Goal: Task Accomplishment & Management: Manage account settings

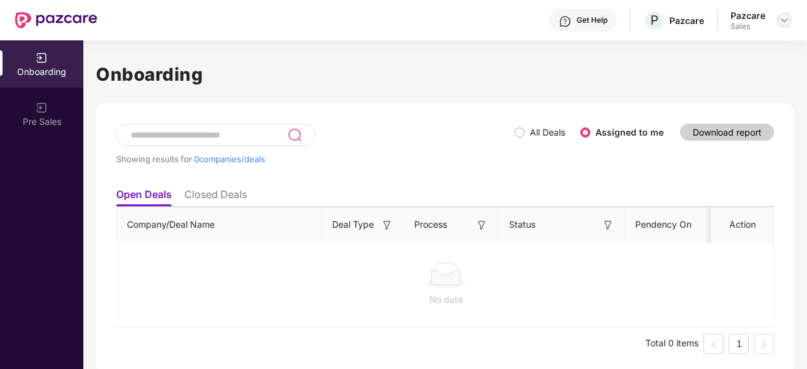
click at [784, 22] on img at bounding box center [784, 20] width 10 height 10
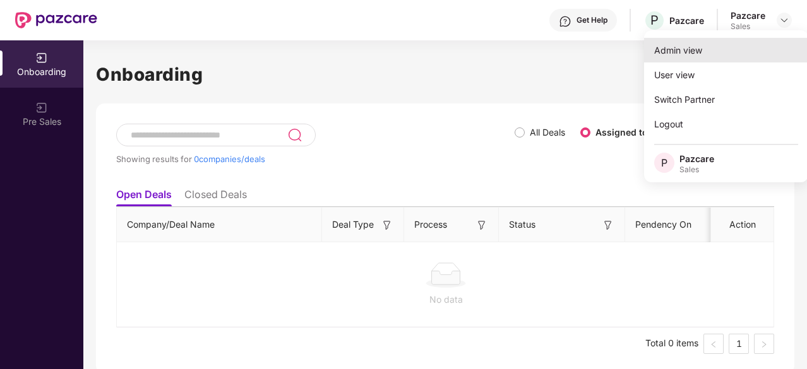
click at [708, 59] on div "Admin view" at bounding box center [726, 50] width 164 height 25
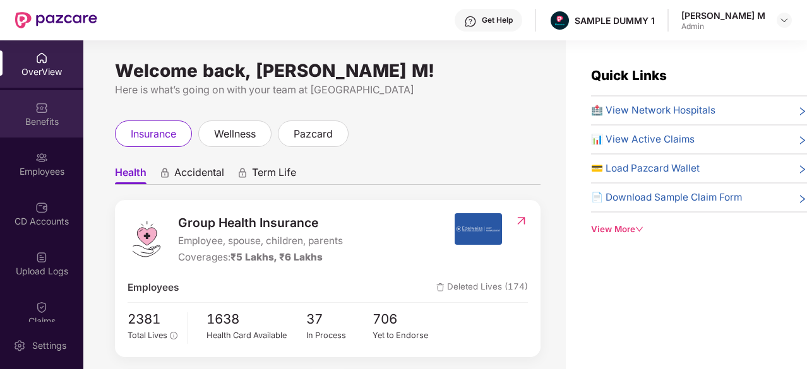
click at [40, 98] on div "Benefits" at bounding box center [41, 113] width 83 height 47
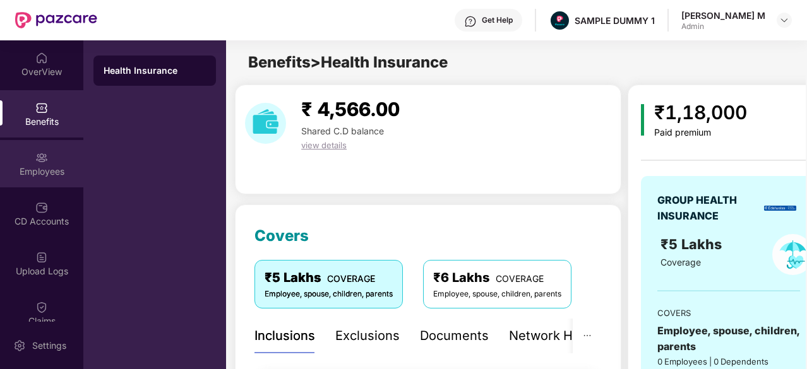
click at [23, 175] on div "Employees" at bounding box center [41, 171] width 83 height 13
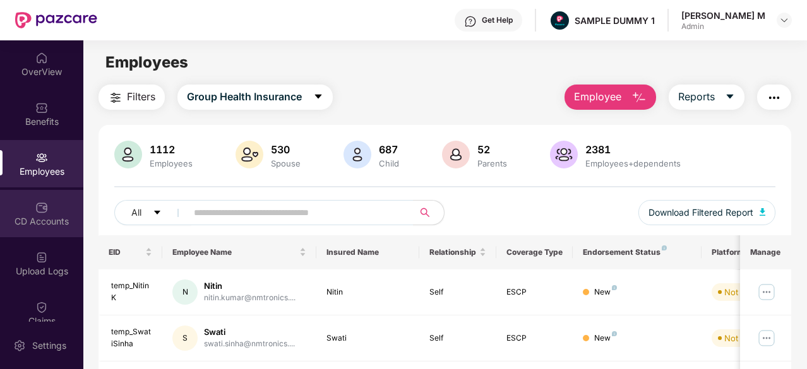
click at [10, 224] on div "CD Accounts" at bounding box center [41, 221] width 83 height 13
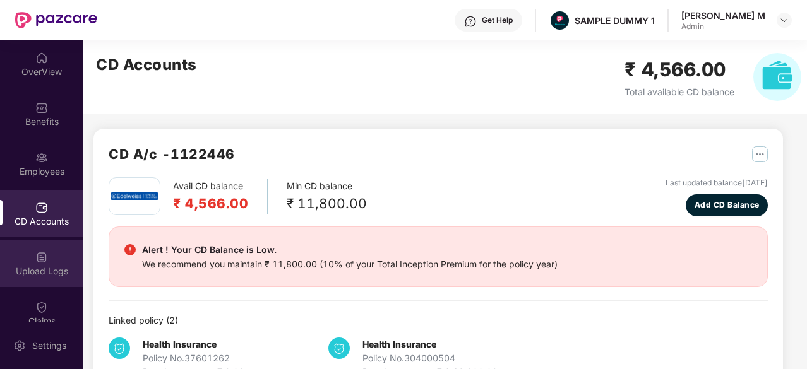
click at [35, 252] on img at bounding box center [41, 257] width 13 height 13
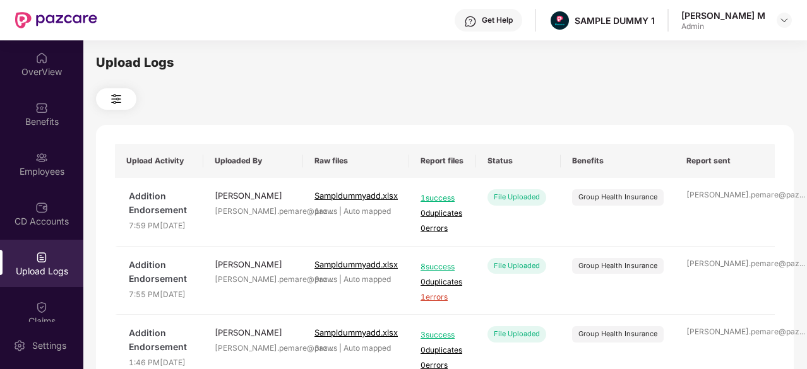
scroll to position [85, 0]
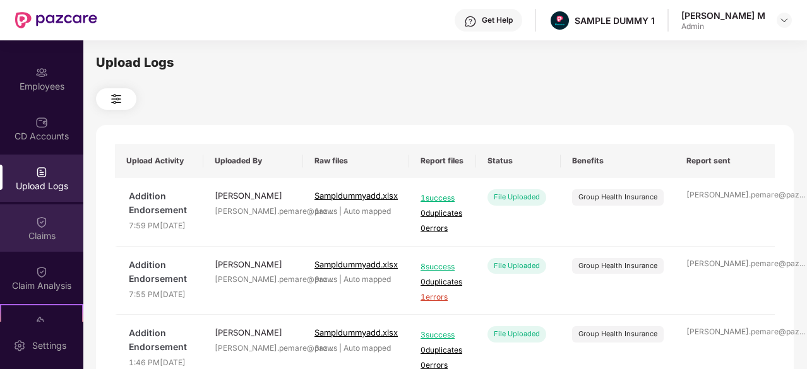
click at [45, 225] on img at bounding box center [41, 222] width 13 height 13
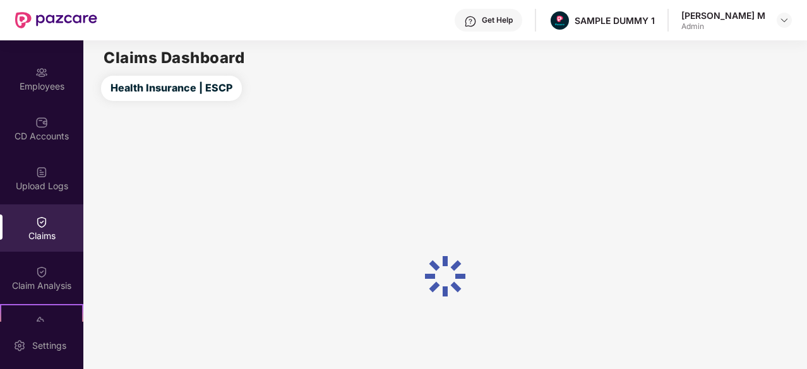
scroll to position [150, 0]
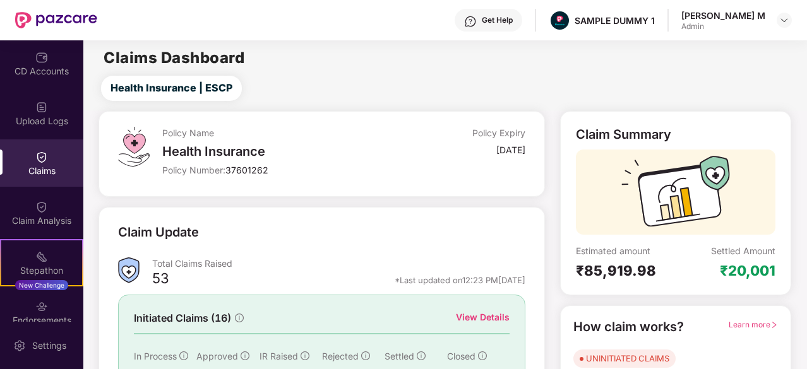
click at [45, 225] on div "Claim Analysis" at bounding box center [41, 221] width 83 height 13
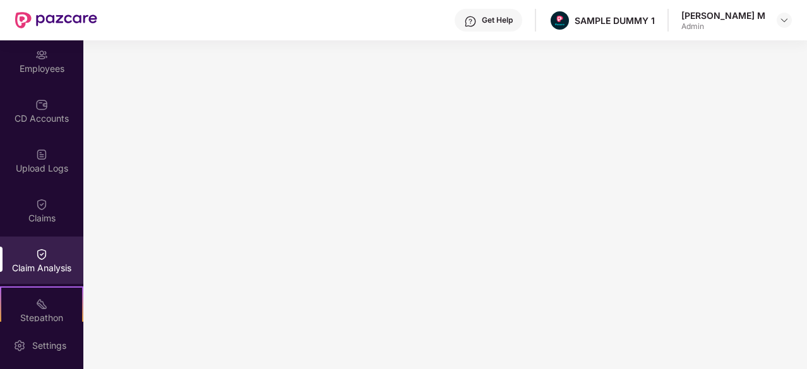
scroll to position [104, 0]
click at [45, 343] on div "Settings" at bounding box center [49, 346] width 42 height 13
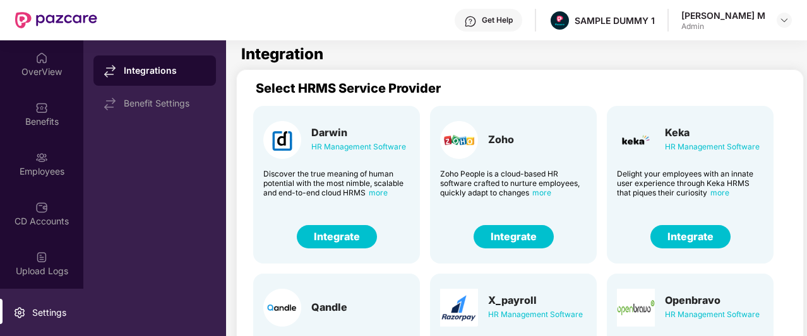
click at [486, 239] on button "Integrate" at bounding box center [513, 236] width 80 height 23
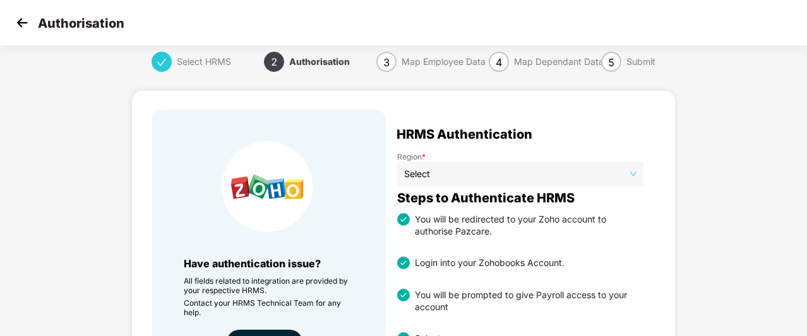
scroll to position [3, 0]
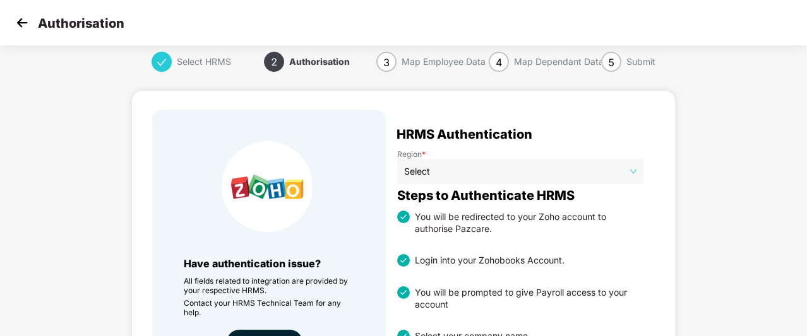
click at [25, 22] on img at bounding box center [22, 22] width 19 height 19
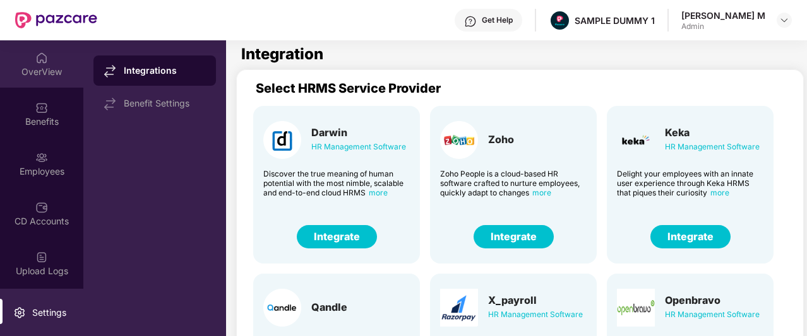
click at [24, 71] on div "OverView" at bounding box center [41, 72] width 83 height 13
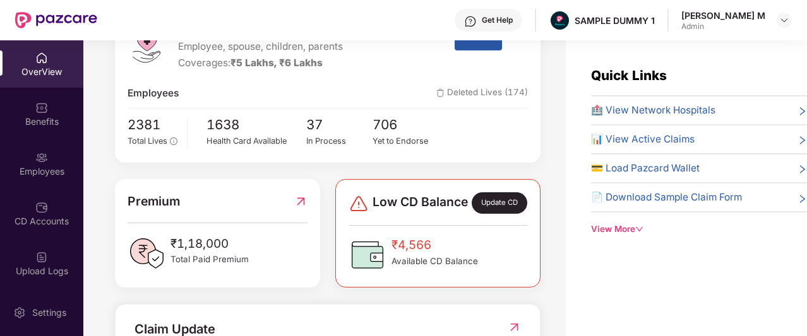
scroll to position [210, 0]
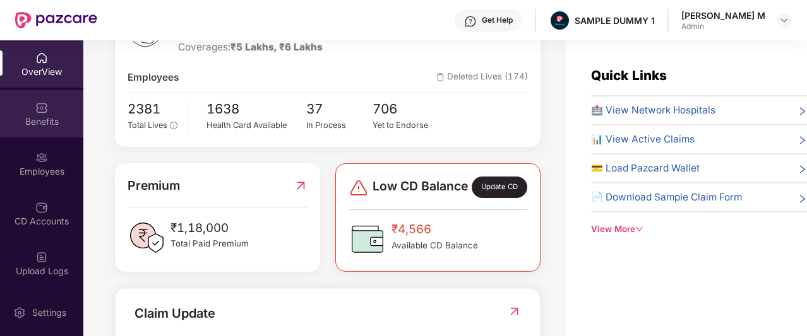
click at [49, 113] on div "Benefits" at bounding box center [41, 113] width 83 height 47
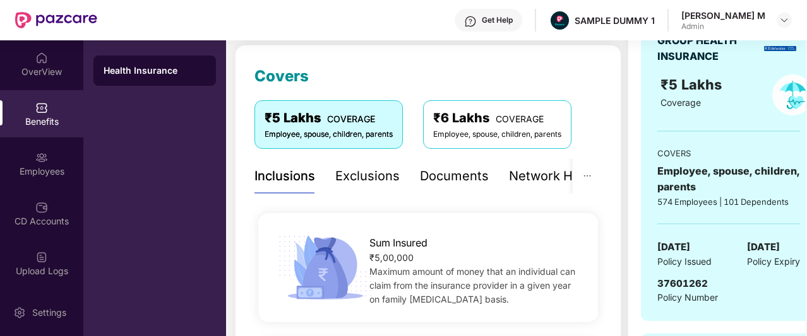
scroll to position [155, 0]
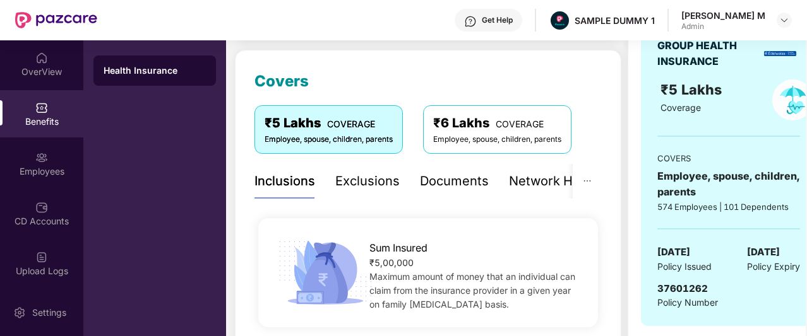
click at [453, 187] on div "Documents" at bounding box center [454, 182] width 69 height 20
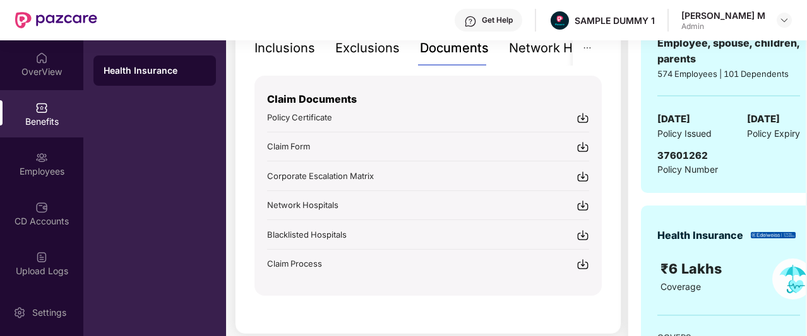
scroll to position [288, 0]
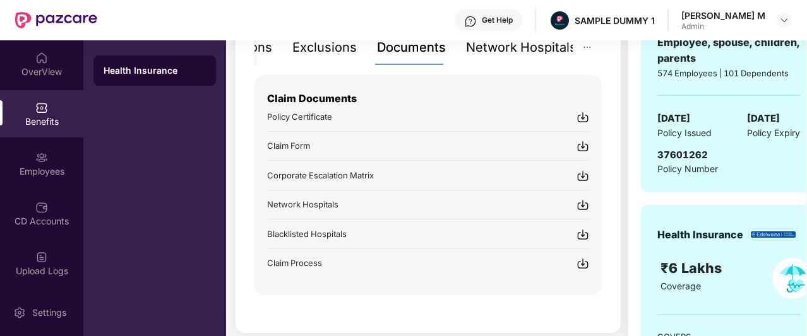
click at [507, 50] on div "Network Hospitals" at bounding box center [521, 48] width 110 height 20
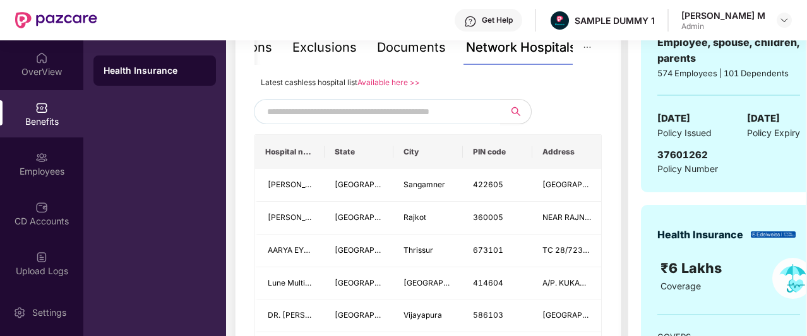
click at [409, 112] on span at bounding box center [377, 111] width 246 height 25
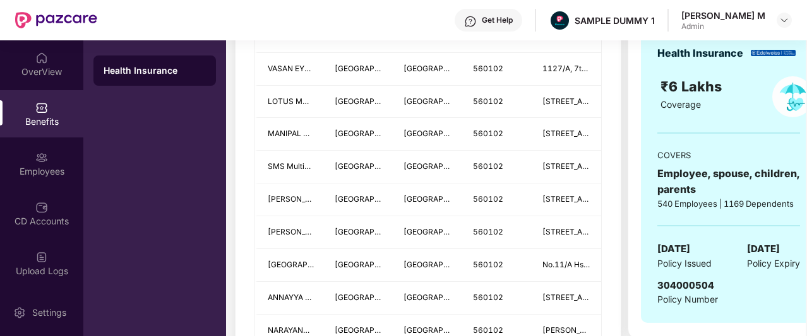
scroll to position [471, 0]
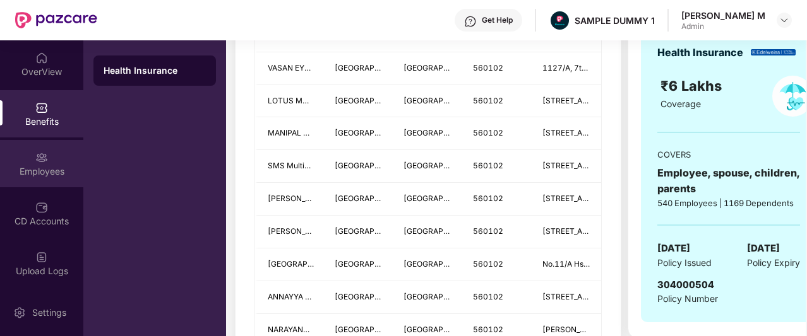
type input "******"
click at [42, 184] on div "Employees" at bounding box center [41, 163] width 83 height 47
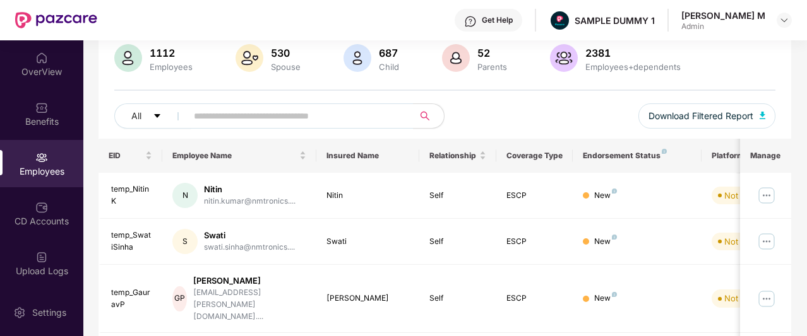
scroll to position [0, 0]
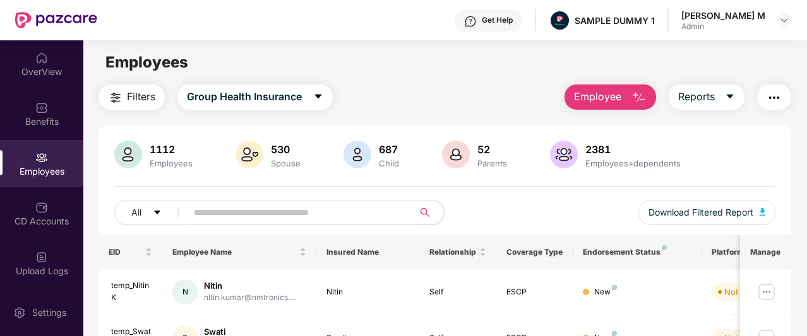
click at [586, 95] on span "Employee" at bounding box center [597, 97] width 47 height 16
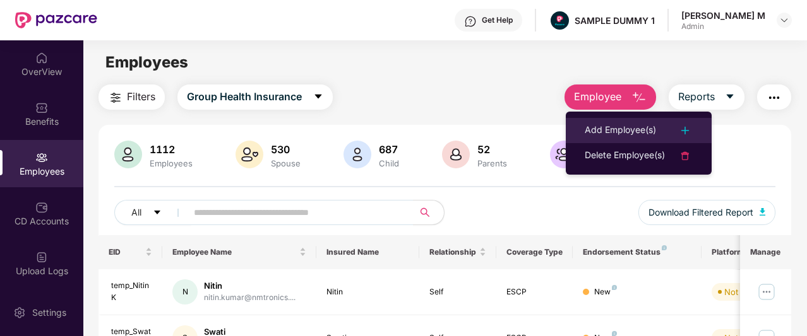
click at [581, 129] on li "Add Employee(s)" at bounding box center [639, 130] width 146 height 25
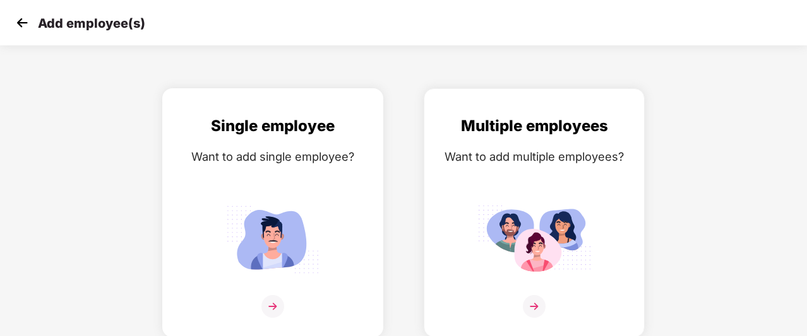
click at [341, 200] on div "Single employee Want to add single employee?" at bounding box center [272, 224] width 194 height 220
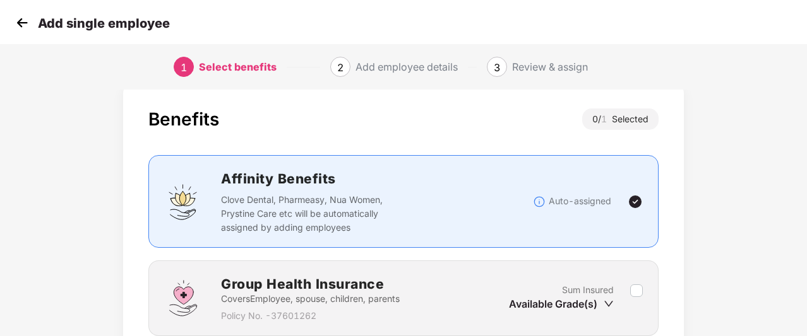
scroll to position [129, 0]
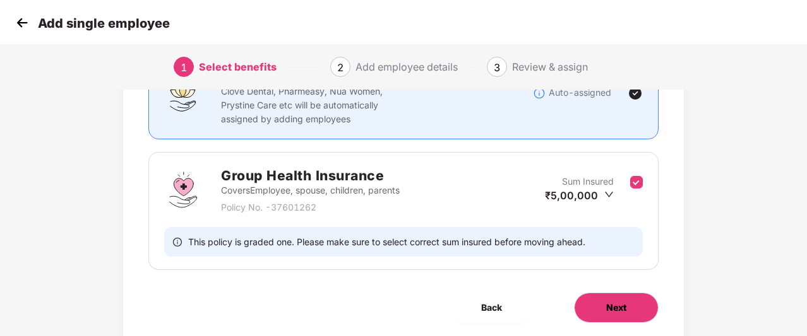
click at [632, 311] on button "Next" at bounding box center [616, 308] width 85 height 30
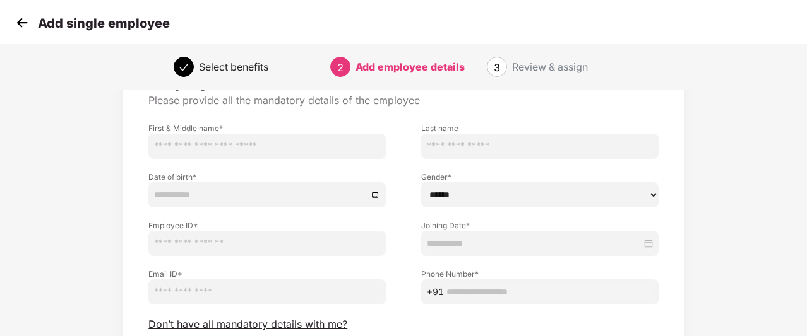
scroll to position [109, 0]
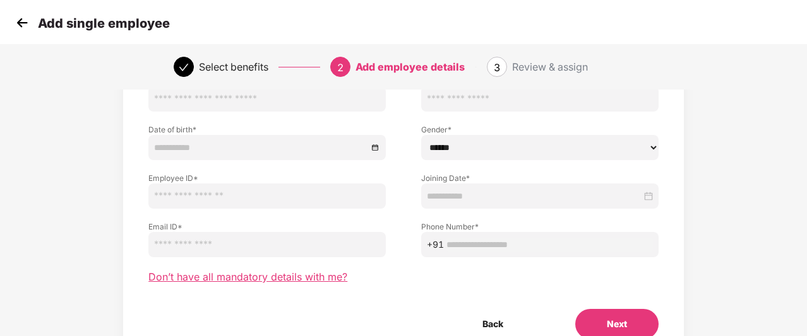
click at [329, 273] on span "Don’t have all mandatory details with me?" at bounding box center [247, 277] width 199 height 13
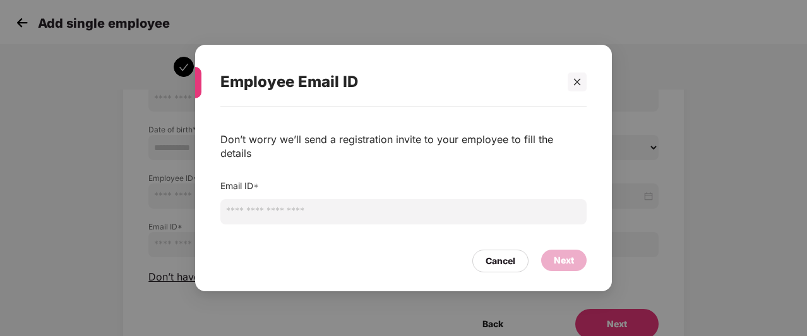
click at [355, 216] on input "email" at bounding box center [403, 211] width 366 height 25
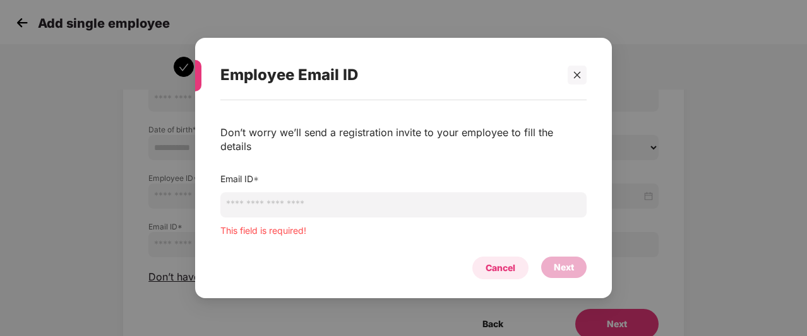
click at [489, 257] on div "Cancel" at bounding box center [500, 268] width 56 height 23
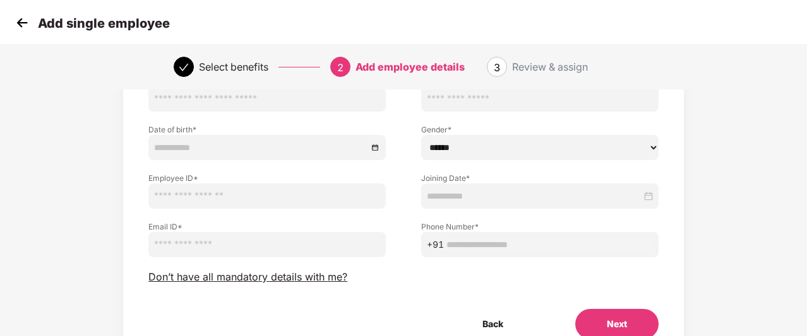
click at [20, 19] on img at bounding box center [22, 22] width 19 height 19
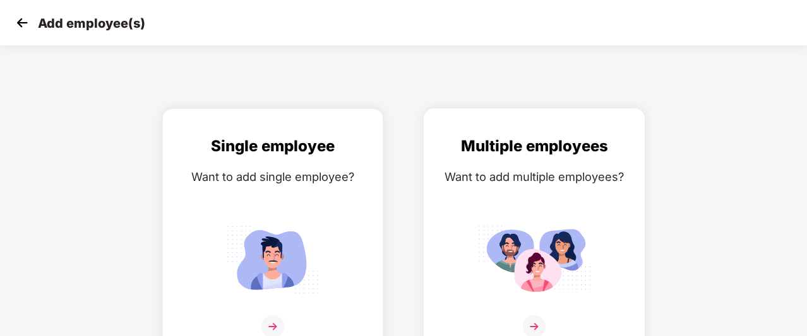
click at [449, 190] on div "Multiple employees Want to add multiple employees?" at bounding box center [534, 244] width 194 height 220
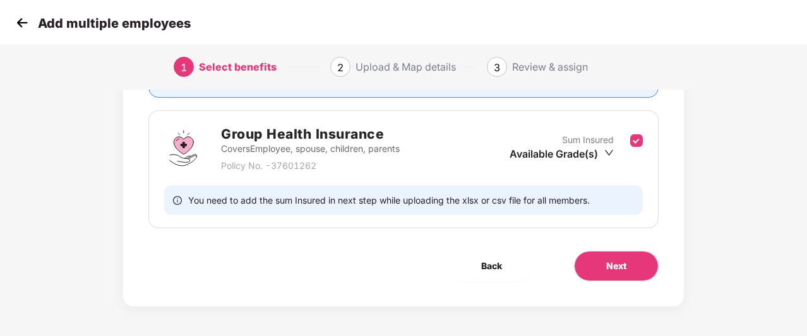
scroll to position [171, 0]
click at [611, 260] on span "Next" at bounding box center [616, 266] width 20 height 14
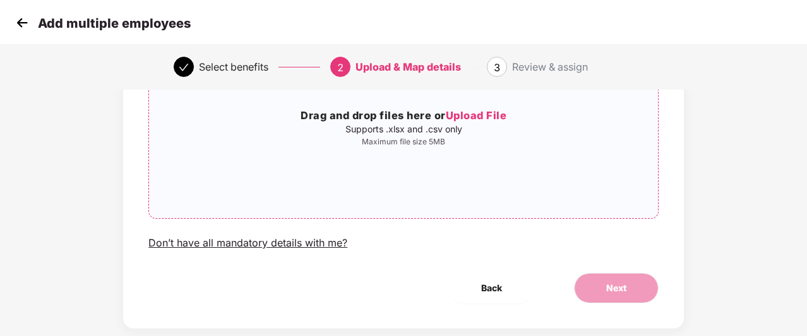
scroll to position [170, 0]
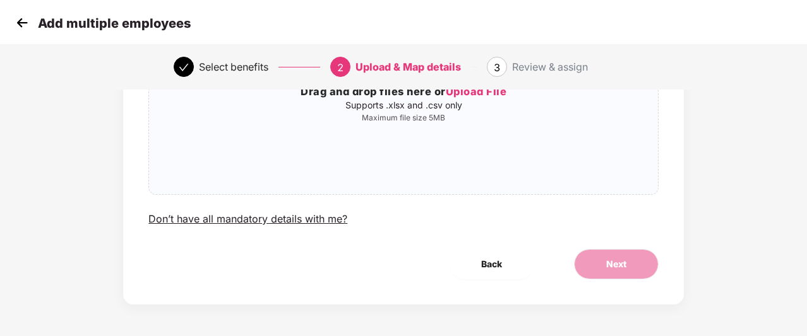
click at [24, 19] on img at bounding box center [22, 22] width 19 height 19
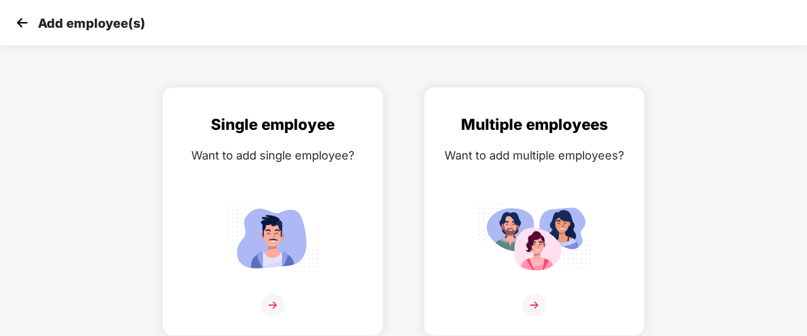
scroll to position [0, 0]
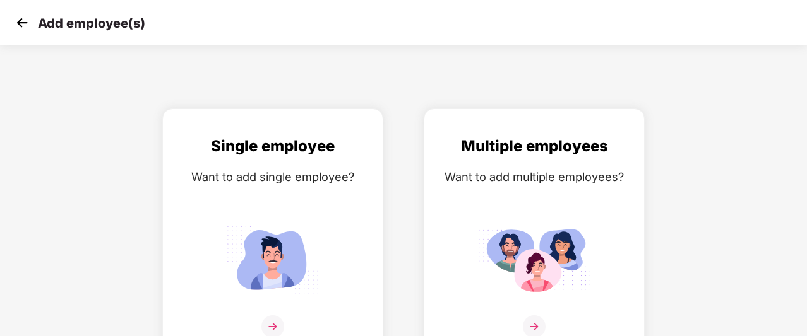
click at [24, 19] on img at bounding box center [22, 22] width 19 height 19
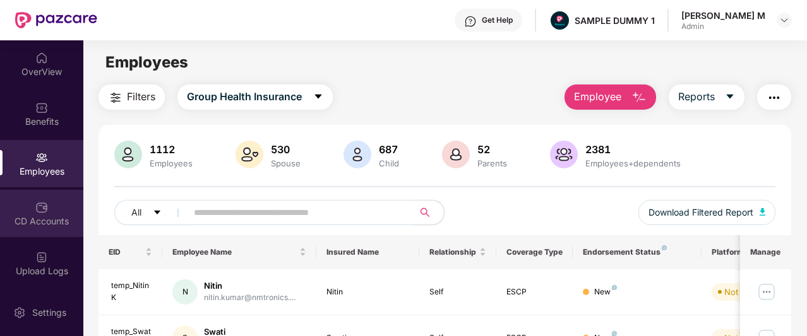
click at [47, 220] on div "CD Accounts" at bounding box center [41, 221] width 83 height 13
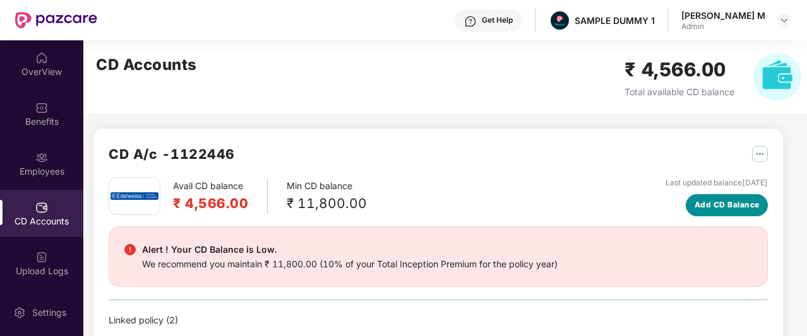
click at [746, 204] on span "Add CD Balance" at bounding box center [726, 205] width 65 height 12
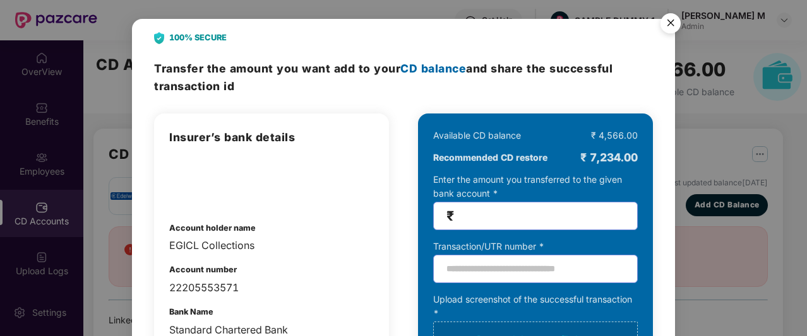
click at [665, 27] on img "Close" at bounding box center [670, 25] width 35 height 35
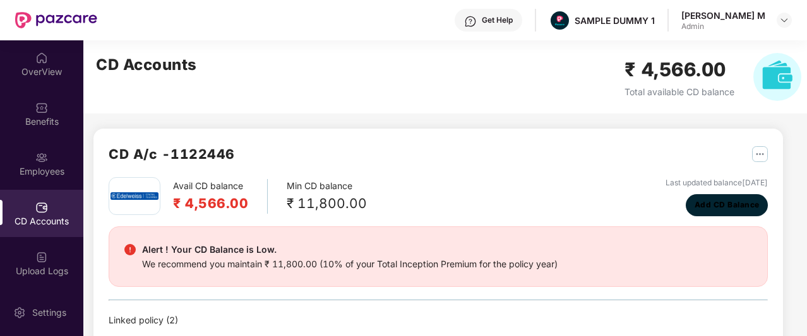
scroll to position [45, 0]
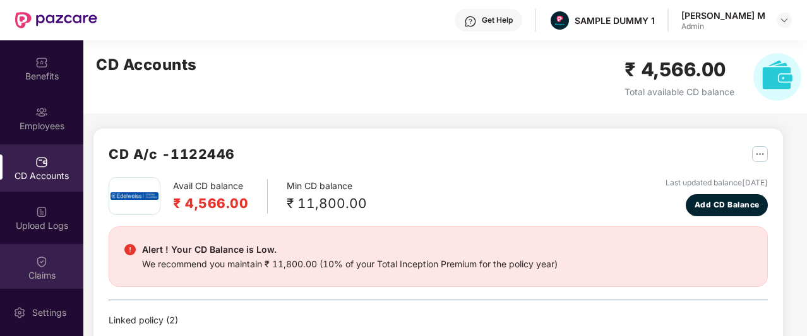
click at [35, 254] on div at bounding box center [41, 260] width 13 height 13
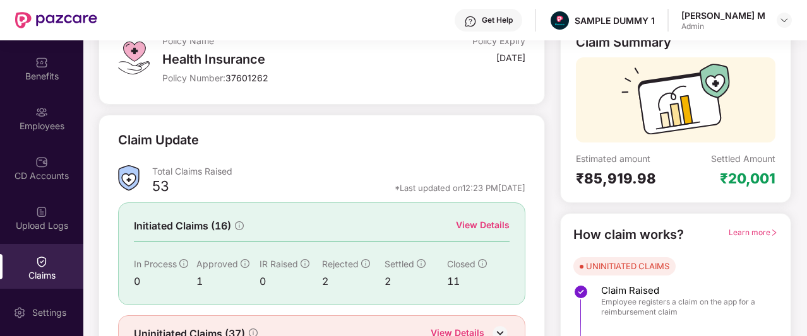
scroll to position [157, 0]
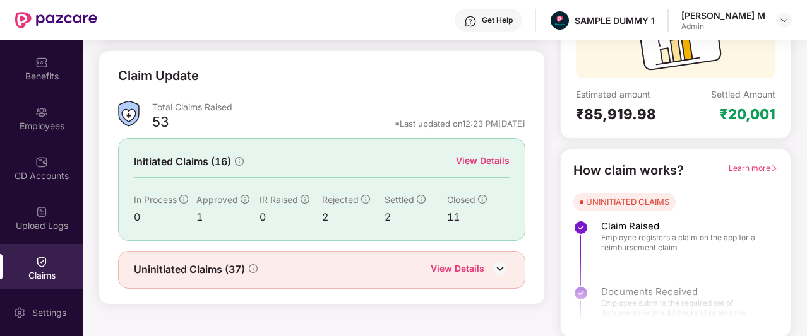
click at [485, 157] on div "View Details" at bounding box center [483, 161] width 54 height 14
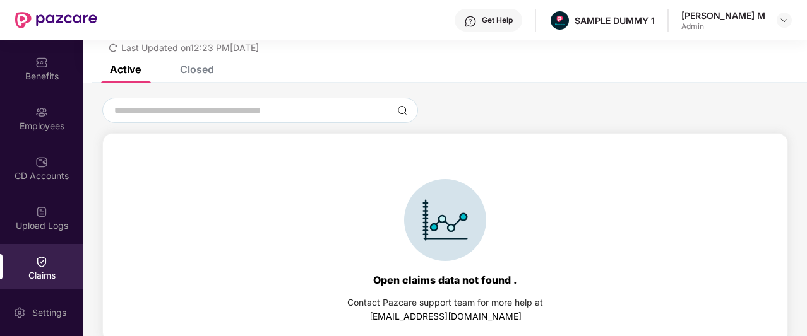
scroll to position [47, 0]
click at [193, 74] on div "Closed" at bounding box center [197, 70] width 34 height 13
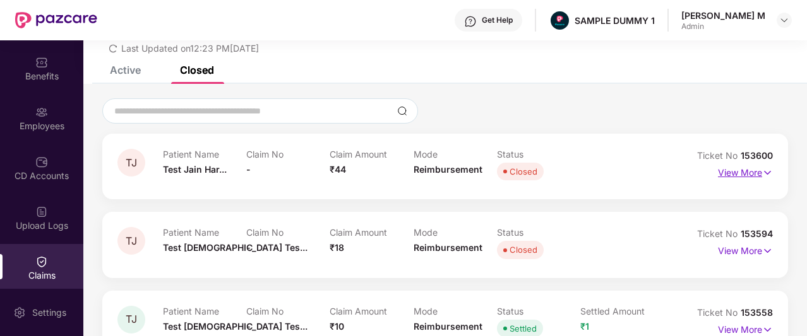
click at [743, 167] on p "View More" at bounding box center [745, 171] width 55 height 17
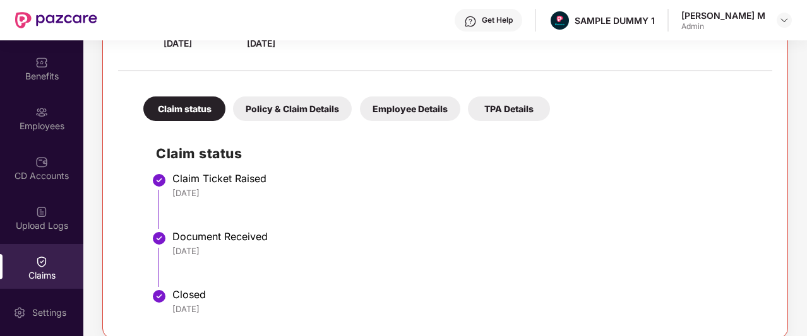
scroll to position [222, 0]
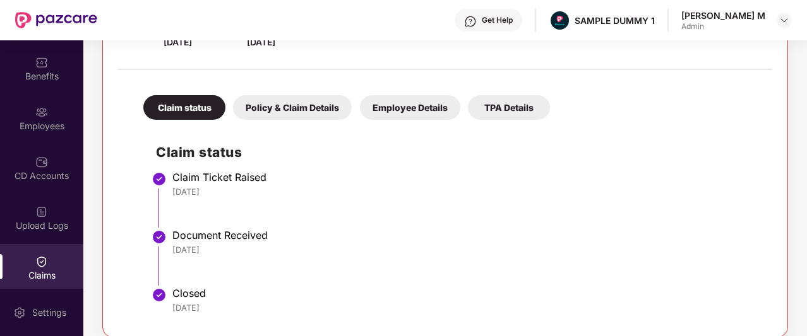
click at [311, 108] on div "Policy & Claim Details" at bounding box center [292, 107] width 119 height 25
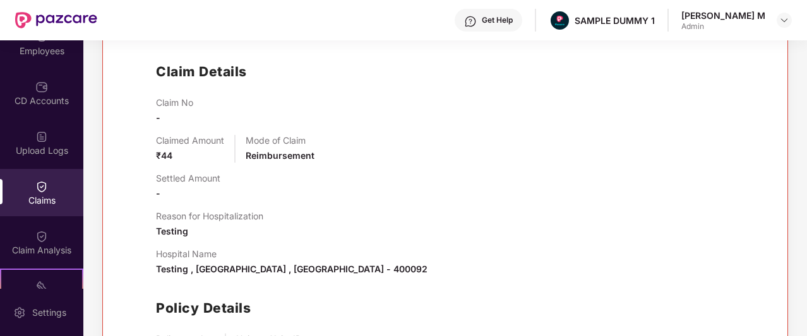
scroll to position [126, 0]
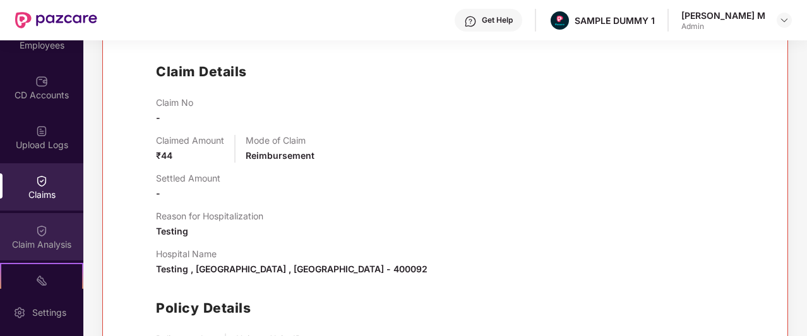
click at [45, 231] on div "Claim Analysis" at bounding box center [41, 236] width 83 height 47
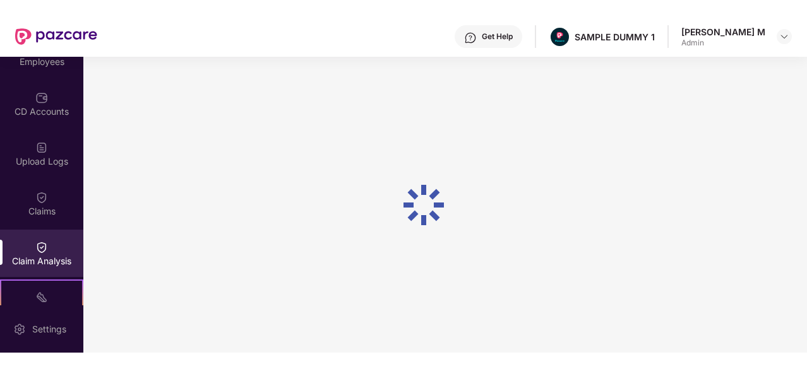
scroll to position [0, 0]
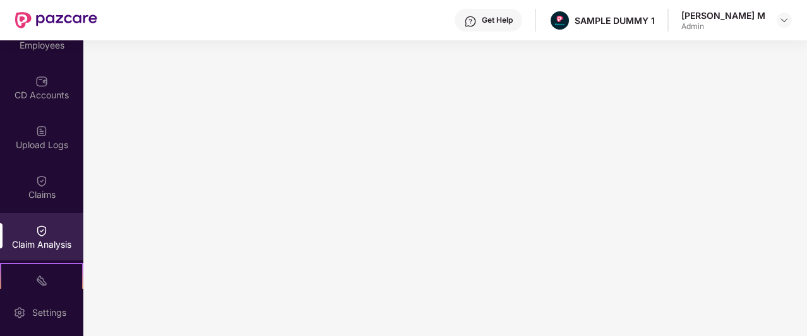
click at [522, 25] on div "Get Help" at bounding box center [488, 20] width 68 height 23
